Goal: Task Accomplishment & Management: Use online tool/utility

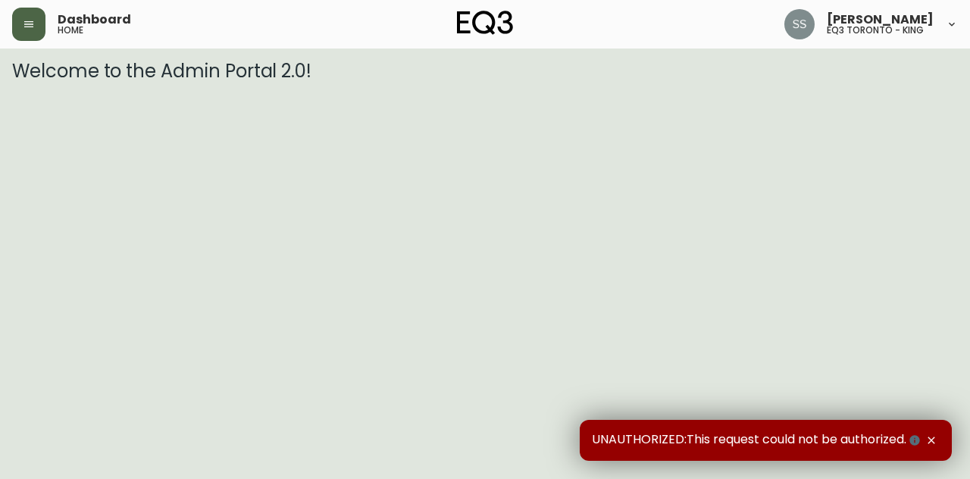
click at [24, 13] on button "button" at bounding box center [28, 24] width 33 height 33
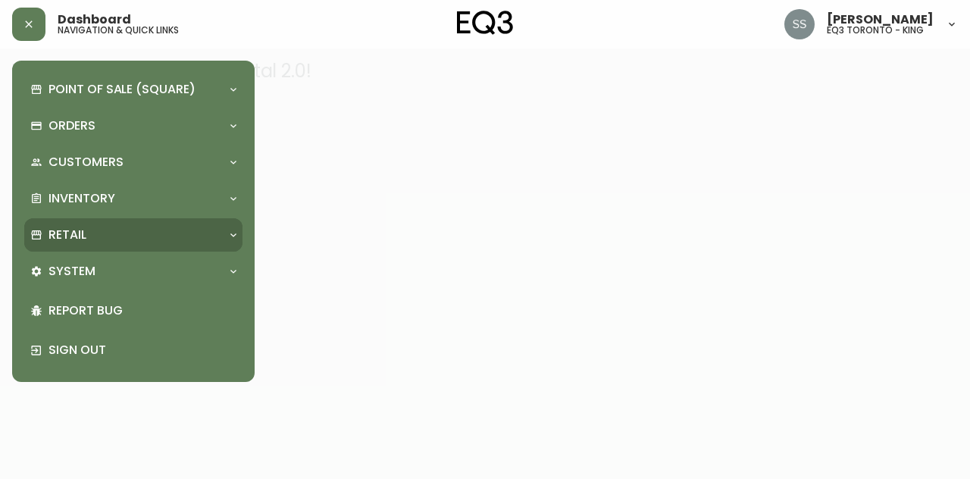
click at [91, 233] on div "Retail" at bounding box center [125, 235] width 191 height 17
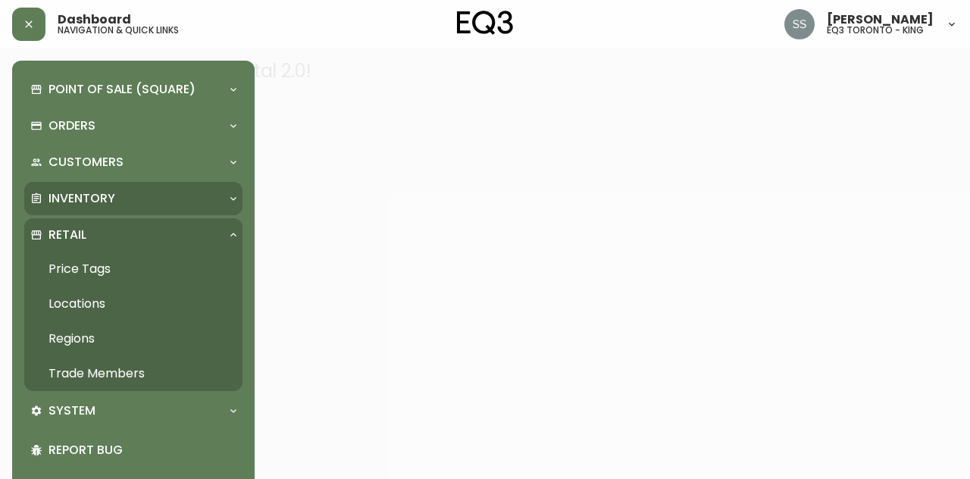
click at [126, 205] on div "Inventory" at bounding box center [125, 198] width 191 height 17
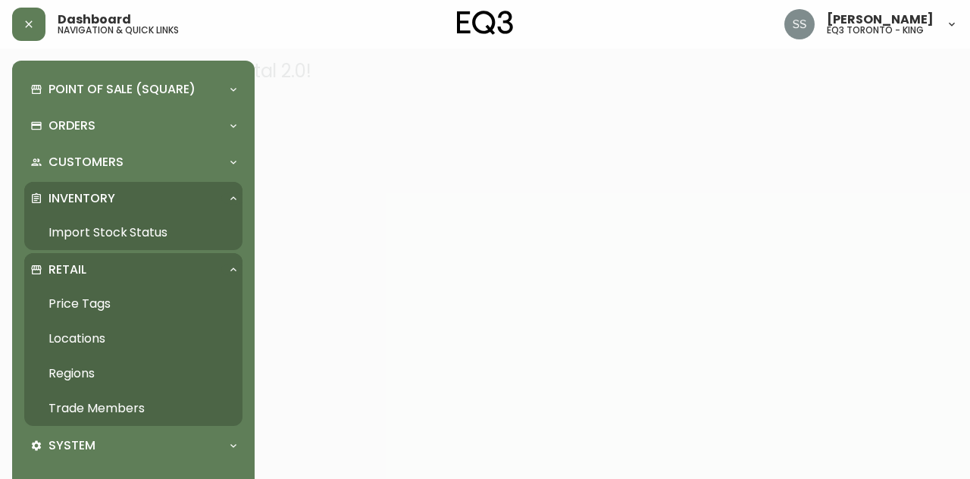
click at [126, 236] on link "Import Stock Status" at bounding box center [133, 232] width 218 height 35
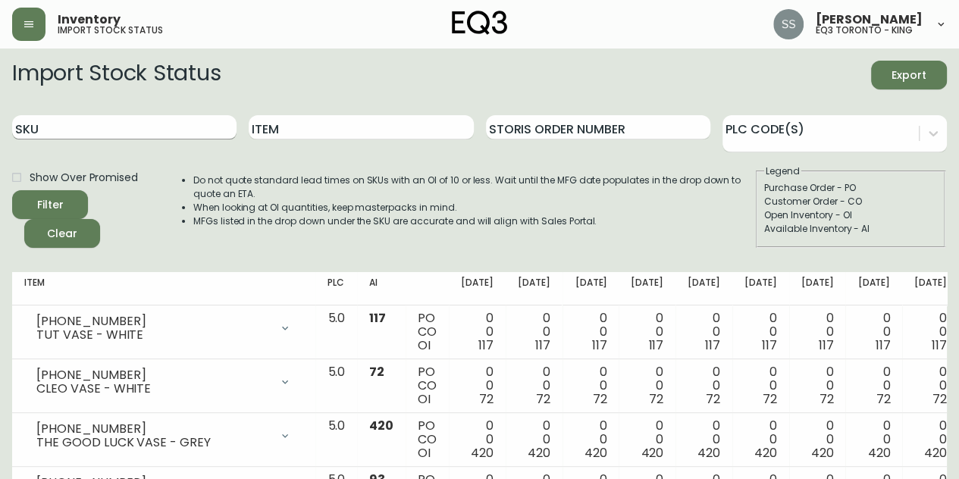
click at [102, 124] on input "SKU" at bounding box center [124, 127] width 224 height 24
paste input "3020-552-13-A"
type input "3020-552-13-A"
click at [58, 208] on div "Filter" at bounding box center [50, 205] width 27 height 19
